Goal: Contribute content: Contribute content

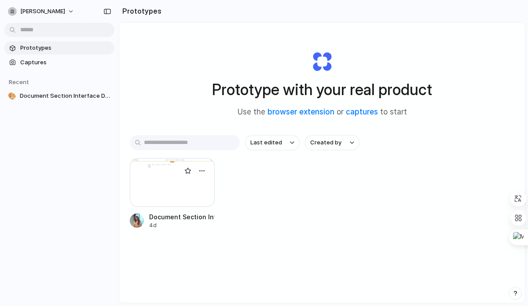
click at [159, 187] on div at bounding box center [172, 182] width 85 height 49
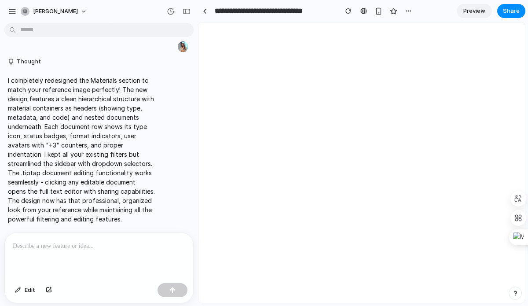
scroll to position [3839, 0]
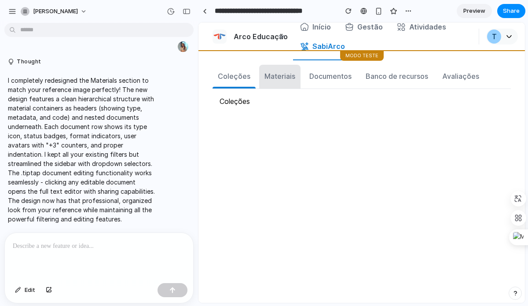
click at [276, 79] on div "Materiais" at bounding box center [280, 76] width 31 height 11
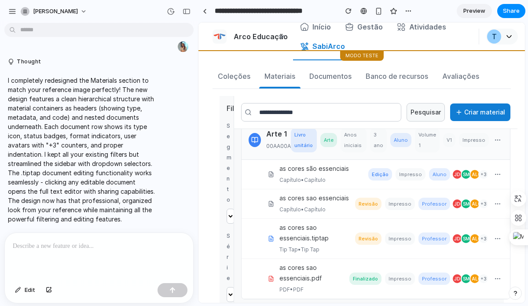
scroll to position [20, 0]
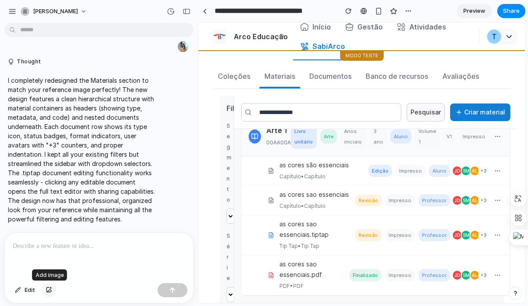
click at [51, 293] on button "button" at bounding box center [48, 290] width 15 height 14
click at [25, 287] on span "Edit" at bounding box center [30, 290] width 11 height 9
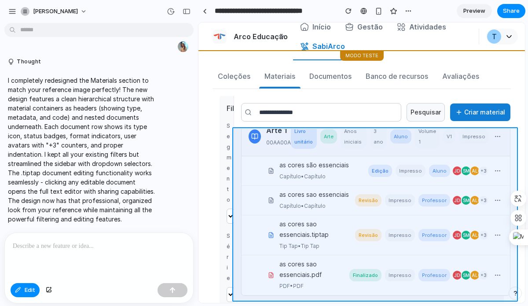
click at [241, 139] on div at bounding box center [362, 163] width 326 height 280
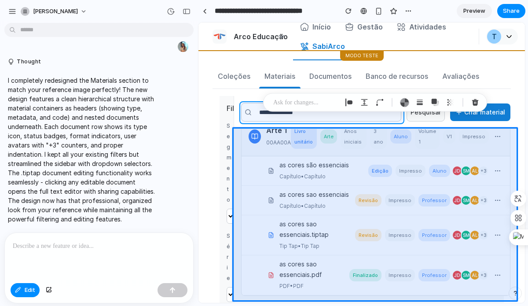
click at [248, 109] on div at bounding box center [362, 163] width 326 height 280
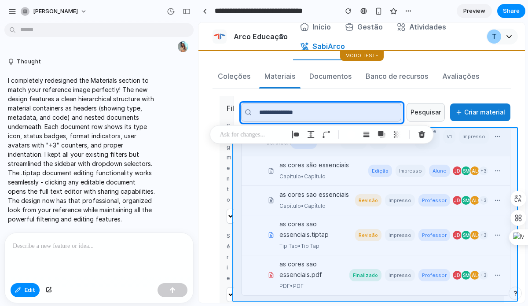
click at [505, 200] on div at bounding box center [362, 163] width 326 height 280
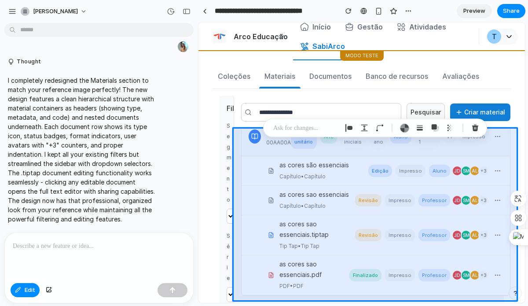
click at [96, 247] on p at bounding box center [99, 246] width 173 height 11
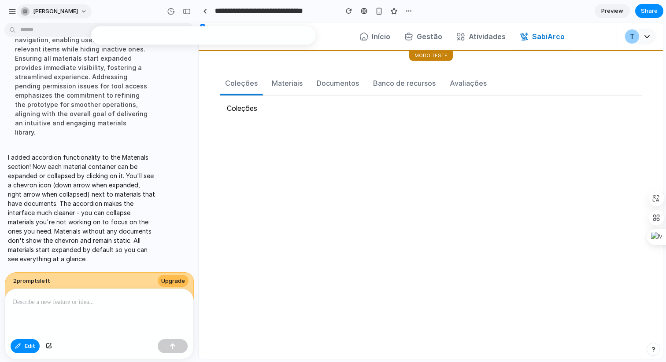
scroll to position [4162, 0]
click at [27, 306] on span "Edit" at bounding box center [30, 346] width 11 height 9
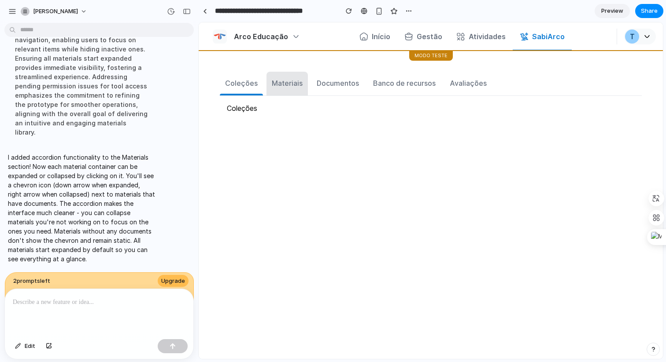
click at [292, 77] on button "Materiais" at bounding box center [286, 84] width 41 height 24
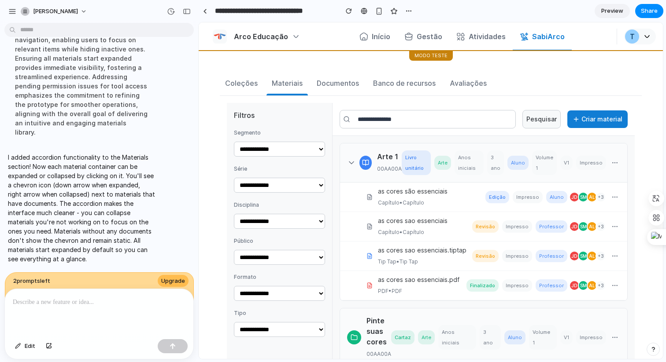
click at [357, 162] on div "Arte 1 00AA00A Livro unitário Arte Anos iniciais 3 ano Aluno Volume 1 V1 Impres…" at bounding box center [483, 163] width 287 height 39
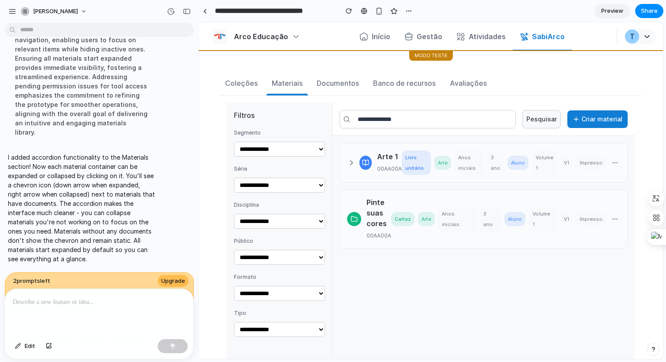
click at [351, 211] on div "Pinte suas cores 00AA00A Cartaz Arte Anos iniciais 3 ano Aluno Volume 1 V1 Impr…" at bounding box center [483, 219] width 287 height 58
click at [350, 164] on icon at bounding box center [351, 162] width 9 height 9
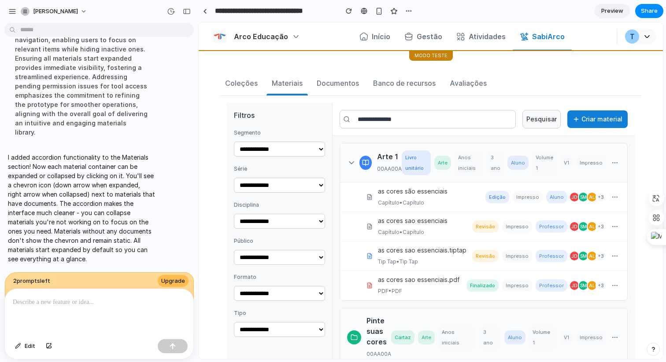
click at [350, 164] on icon at bounding box center [351, 162] width 9 height 9
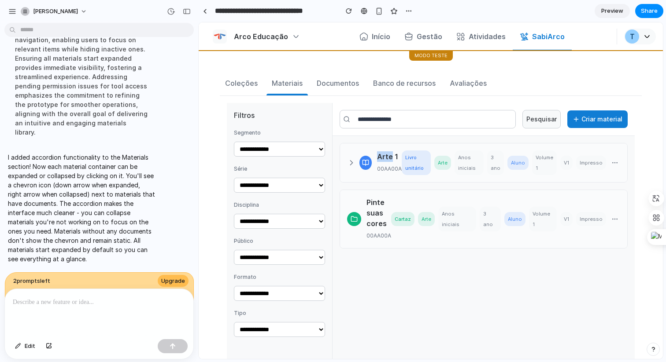
click at [350, 164] on icon at bounding box center [351, 162] width 9 height 9
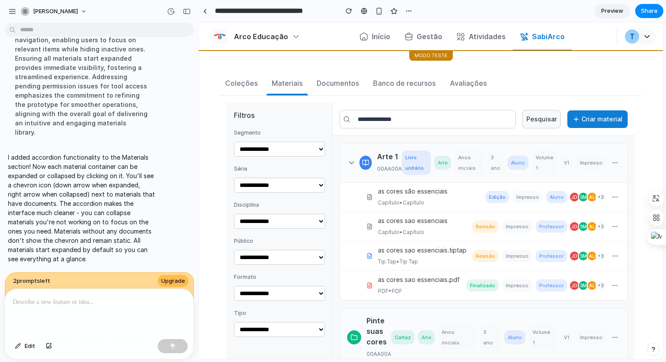
click at [360, 165] on div at bounding box center [365, 163] width 12 height 14
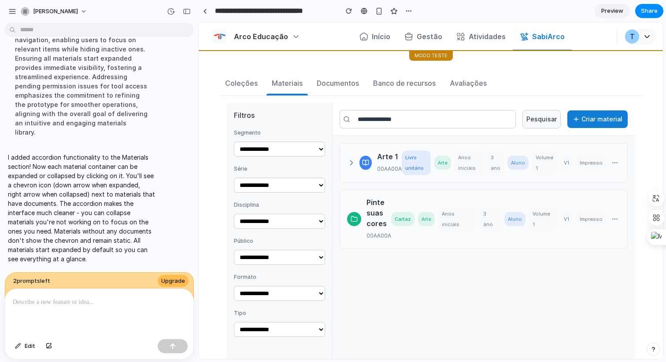
click at [360, 165] on div at bounding box center [365, 163] width 12 height 14
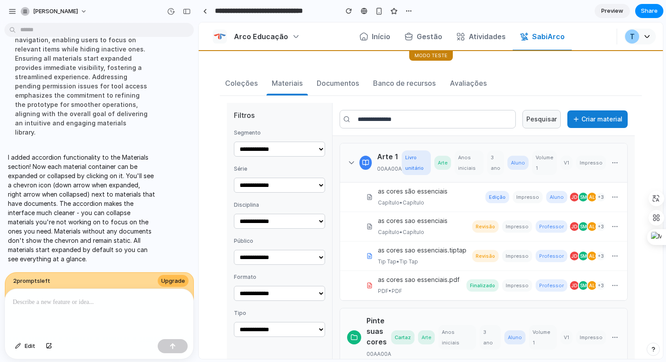
click at [360, 165] on div at bounding box center [365, 163] width 12 height 14
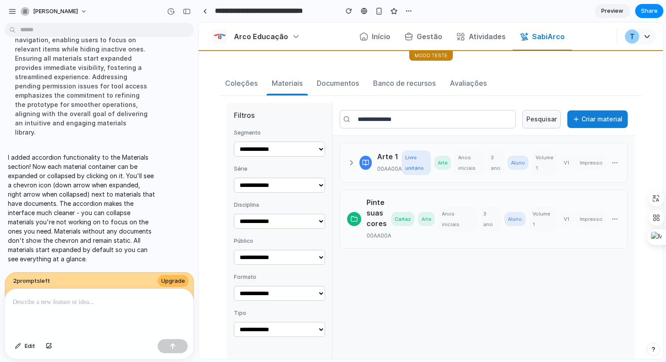
click at [360, 165] on div at bounding box center [365, 163] width 12 height 14
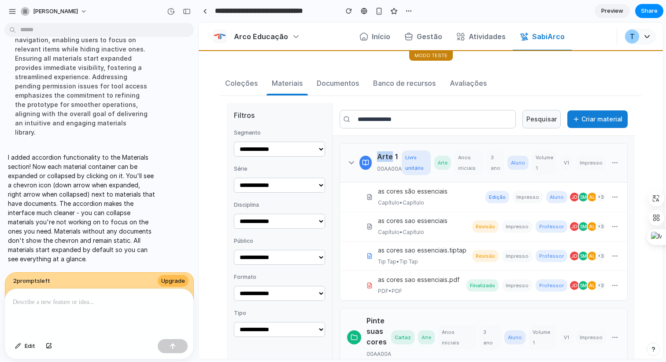
click at [360, 165] on div at bounding box center [365, 163] width 12 height 14
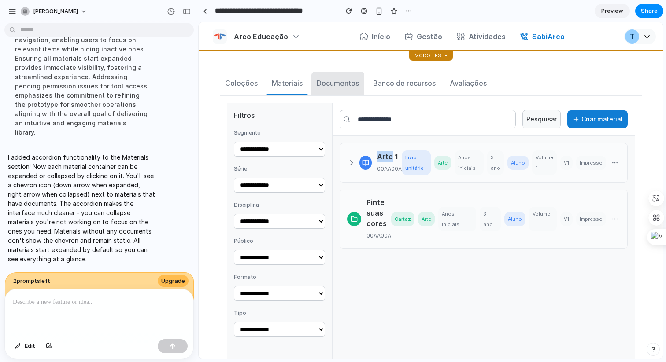
click at [340, 92] on button "Documentos" at bounding box center [337, 84] width 53 height 24
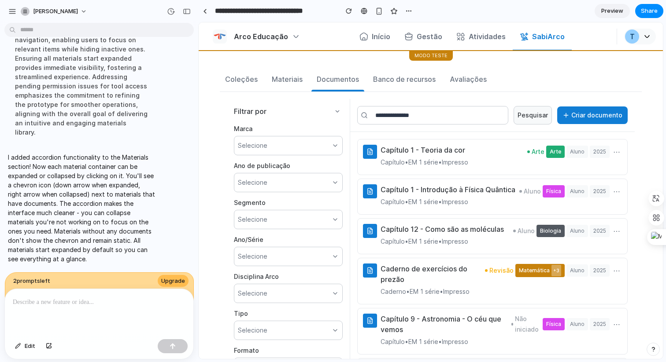
scroll to position [0, 0]
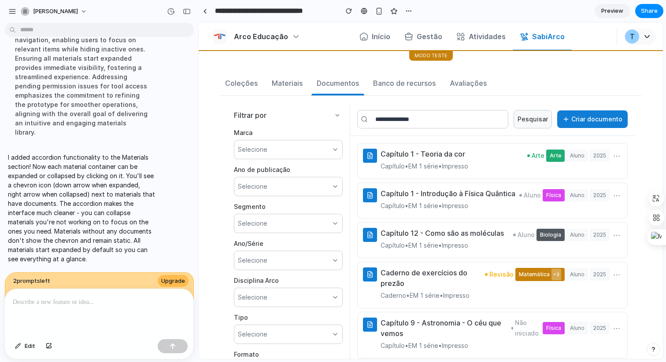
click at [528, 122] on button "Criar documento" at bounding box center [592, 119] width 70 height 18
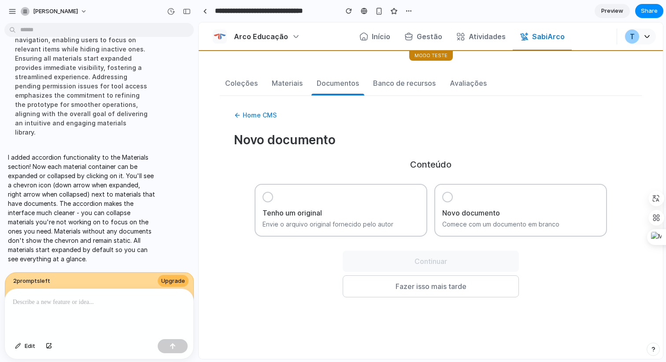
click at [501, 217] on h3 "Novo documento" at bounding box center [520, 213] width 157 height 11
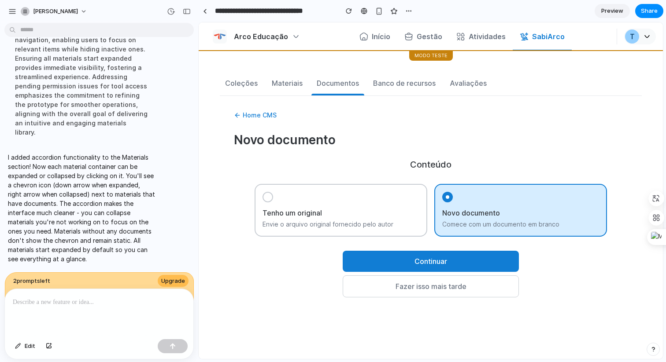
click at [476, 254] on button "Continuar" at bounding box center [430, 261] width 176 height 21
select select "****"
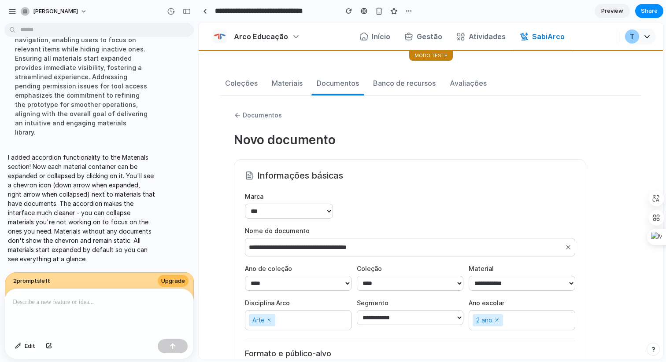
click at [307, 82] on div "Coleções Materiais Documentos Banco de recursos Avaliações" at bounding box center [431, 84] width 422 height 24
click at [300, 87] on div "Materiais" at bounding box center [287, 83] width 31 height 11
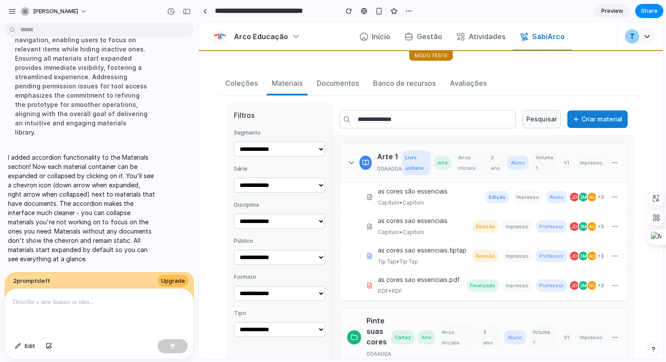
click at [309, 157] on select "**********" at bounding box center [279, 149] width 91 height 15
drag, startPoint x: 364, startPoint y: 85, endPoint x: 357, endPoint y: 80, distance: 8.2
click at [363, 85] on div "Coleções Materiais Documentos Banco de recursos Avaliações" at bounding box center [431, 84] width 422 height 24
click at [354, 79] on div "Documentos" at bounding box center [338, 83] width 42 height 11
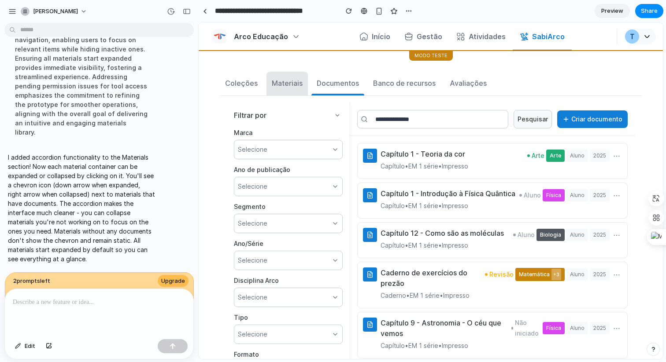
click at [276, 91] on button "Materiais" at bounding box center [286, 84] width 41 height 24
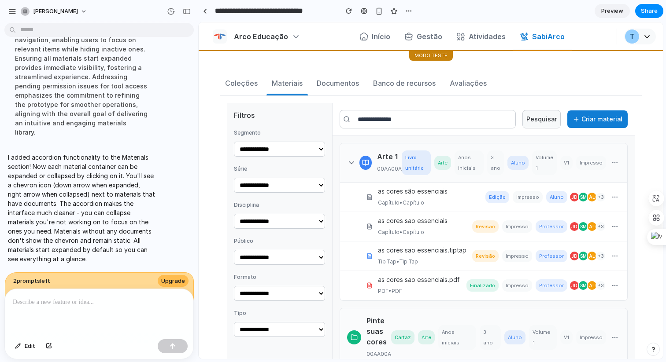
click at [528, 116] on button "Criar material" at bounding box center [597, 119] width 60 height 18
click at [528, 202] on div "SM" at bounding box center [583, 197] width 11 height 11
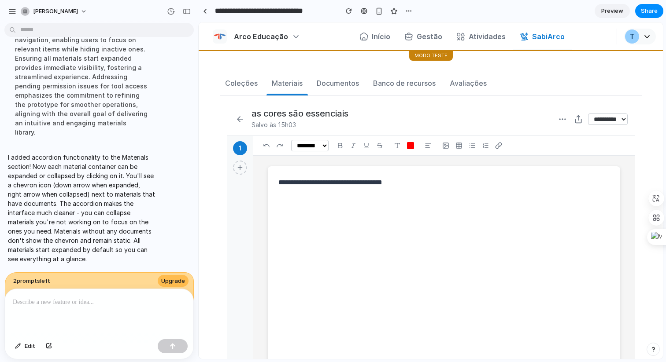
click at [238, 118] on icon at bounding box center [238, 119] width 3 height 5
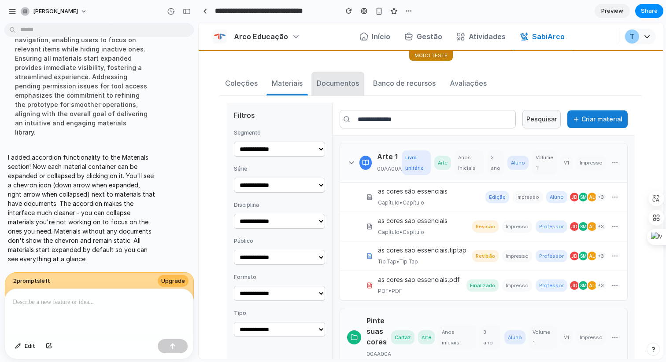
click at [352, 74] on button "Documentos" at bounding box center [337, 84] width 53 height 24
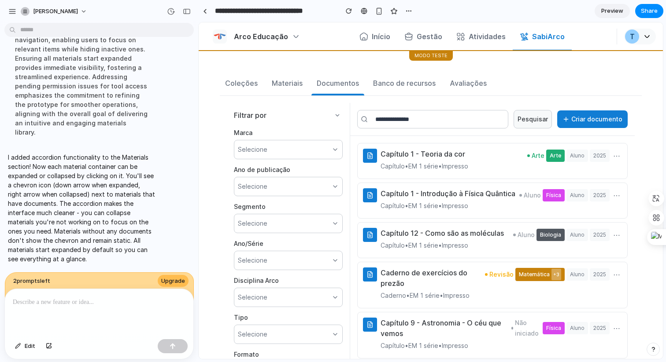
click at [528, 157] on button "⋯" at bounding box center [616, 156] width 11 height 14
click at [365, 151] on div at bounding box center [370, 156] width 14 height 14
click at [368, 159] on div at bounding box center [370, 156] width 14 height 14
click at [402, 148] on div "Capítulo 1 - Teoria da cor Capítulo • EM 1 série • Impresso Arte Arte Aluno 202…" at bounding box center [492, 161] width 270 height 36
click at [403, 153] on h3 "Capítulo 1 - Teoria da cor" at bounding box center [424, 154] width 88 height 11
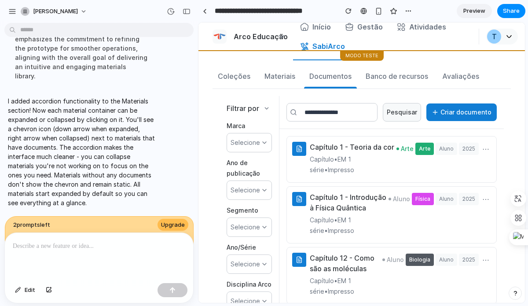
scroll to position [4218, 0]
